Goal: Information Seeking & Learning: Check status

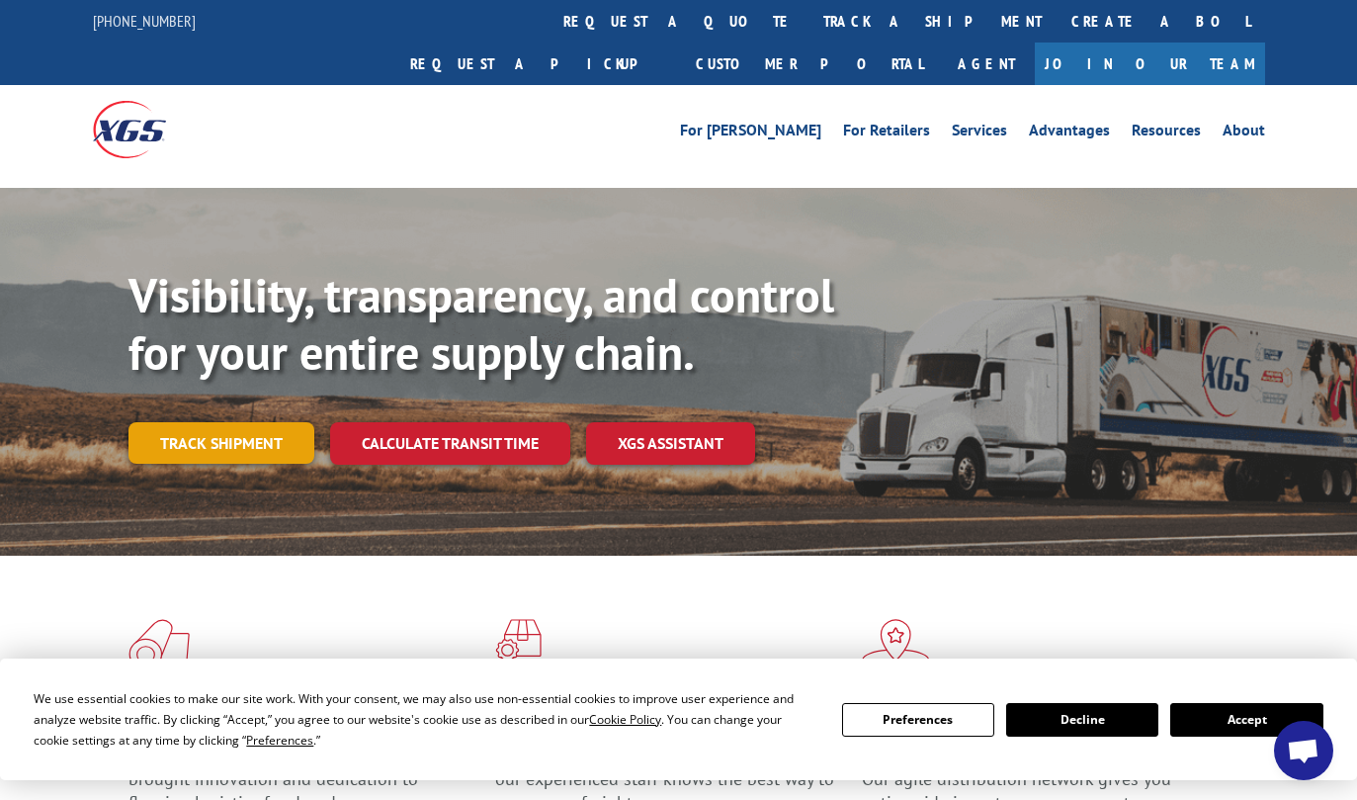
click at [219, 422] on link "Track shipment" at bounding box center [221, 443] width 186 height 42
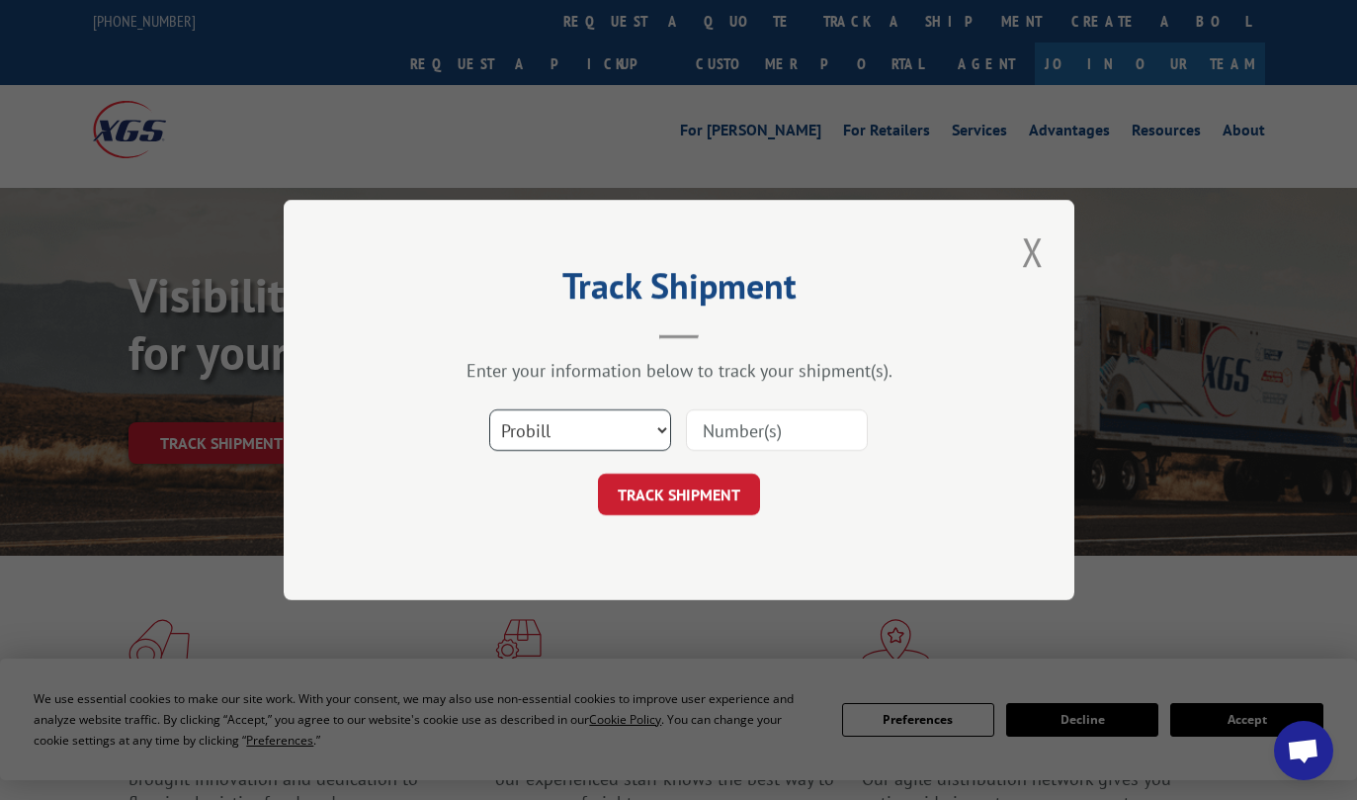
drag, startPoint x: 609, startPoint y: 438, endPoint x: 599, endPoint y: 446, distance: 12.7
click at [608, 438] on select "Select category... Probill BOL PO" at bounding box center [580, 430] width 182 height 42
select select "po"
click at [489, 409] on select "Select category... Probill BOL PO" at bounding box center [580, 430] width 182 height 42
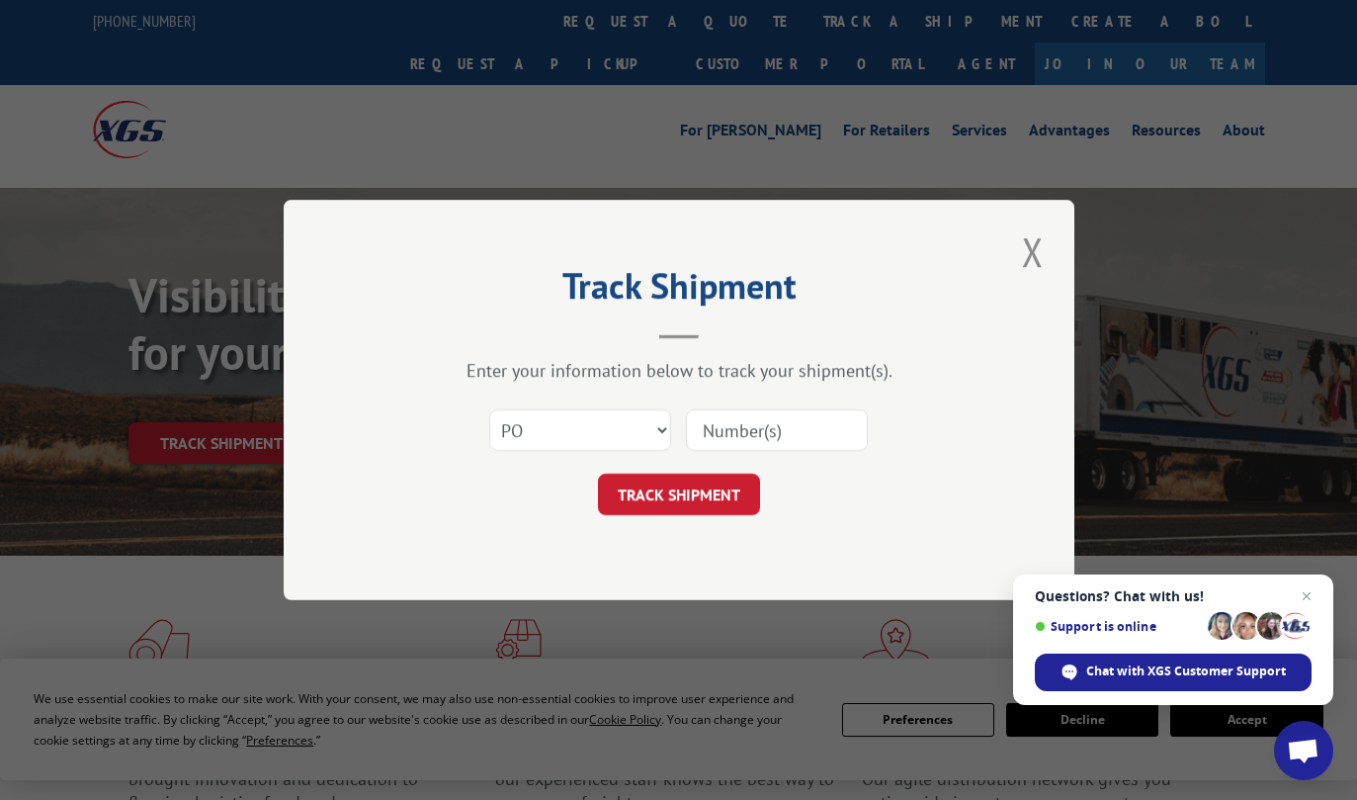
click at [791, 420] on input at bounding box center [777, 430] width 182 height 42
paste input "97508310"
type input "97508310"
click at [701, 486] on button "TRACK SHIPMENT" at bounding box center [679, 494] width 162 height 42
